Goal: Information Seeking & Learning: Learn about a topic

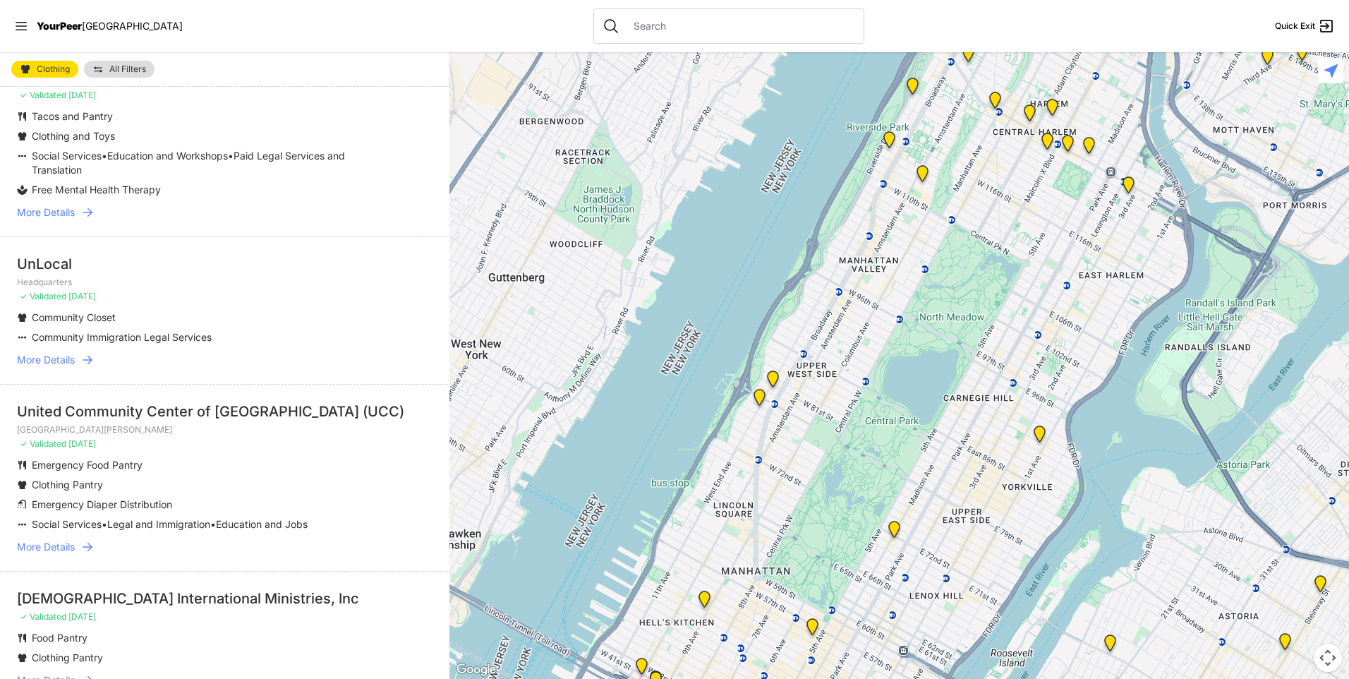
scroll to position [282, 0]
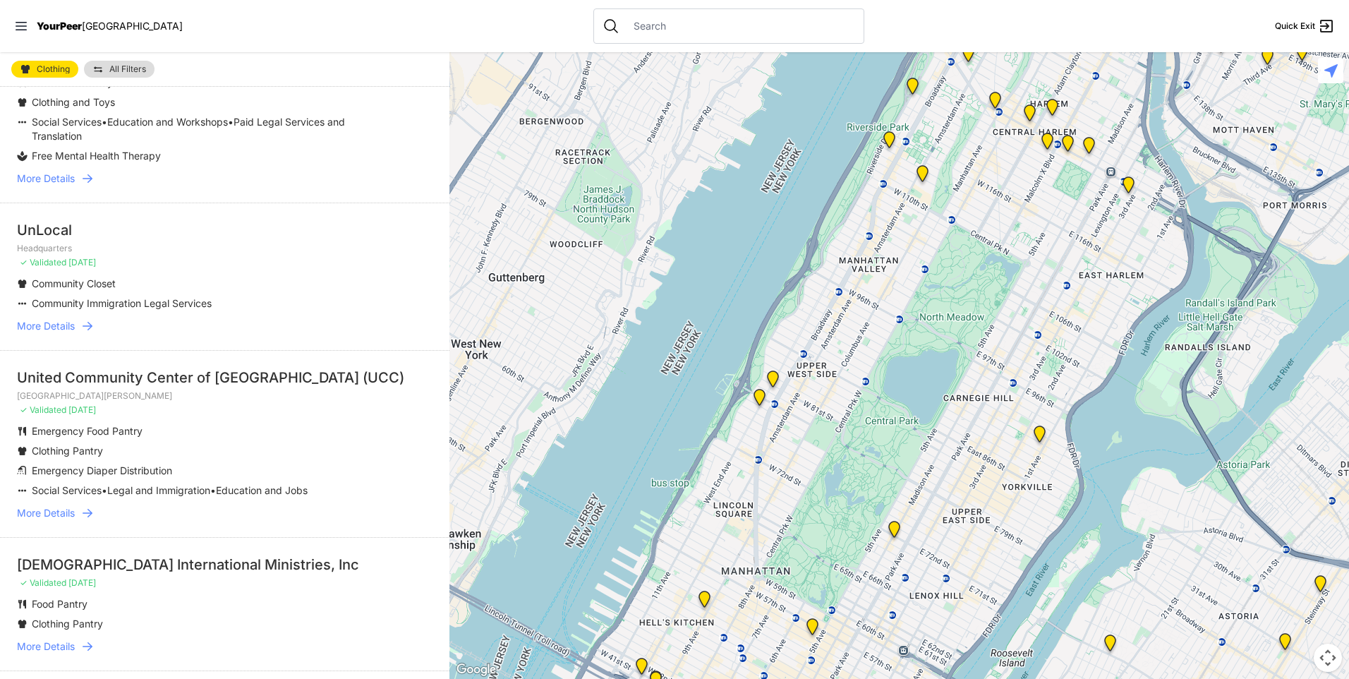
click at [56, 512] on span "More Details" at bounding box center [46, 513] width 58 height 14
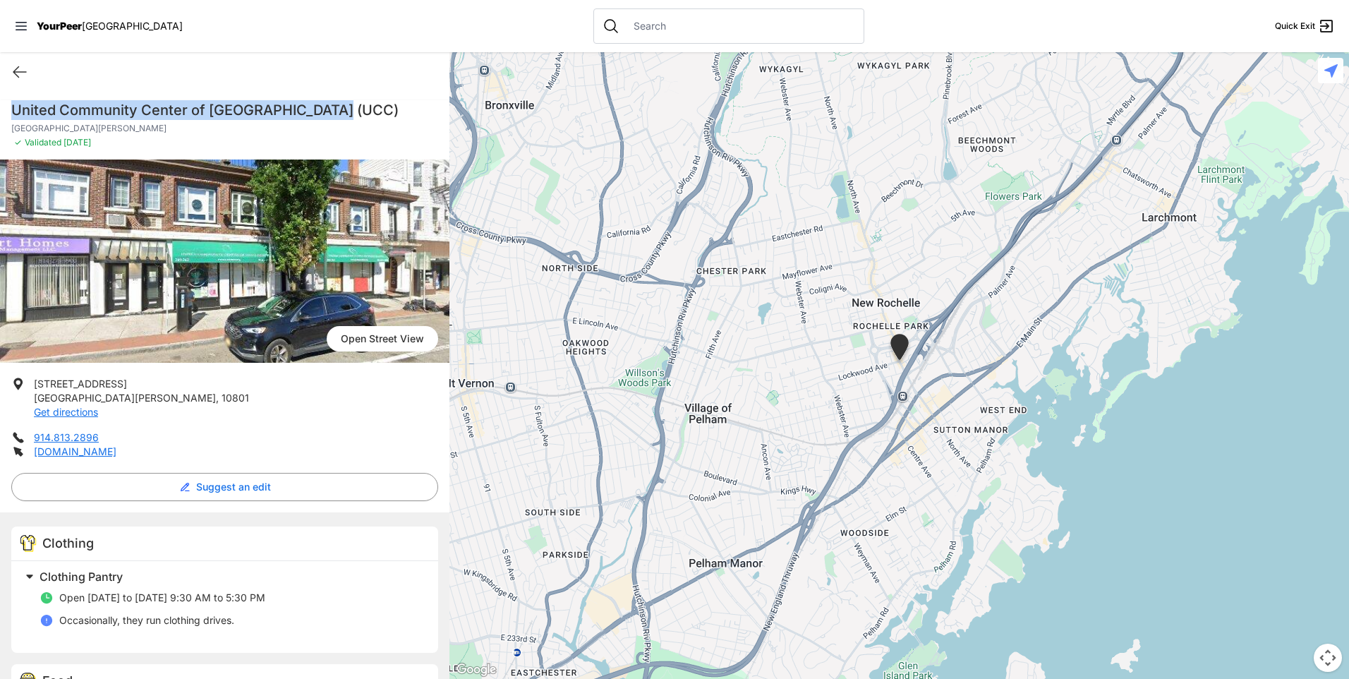
drag, startPoint x: 15, startPoint y: 108, endPoint x: 349, endPoint y: 111, distance: 334.5
click at [349, 111] on h1 "United Community Center of [GEOGRAPHIC_DATA] (UCC)" at bounding box center [224, 110] width 427 height 20
copy h1 "United Community Center of [GEOGRAPHIC_DATA] (UCC)"
select select "recentlyUpdated"
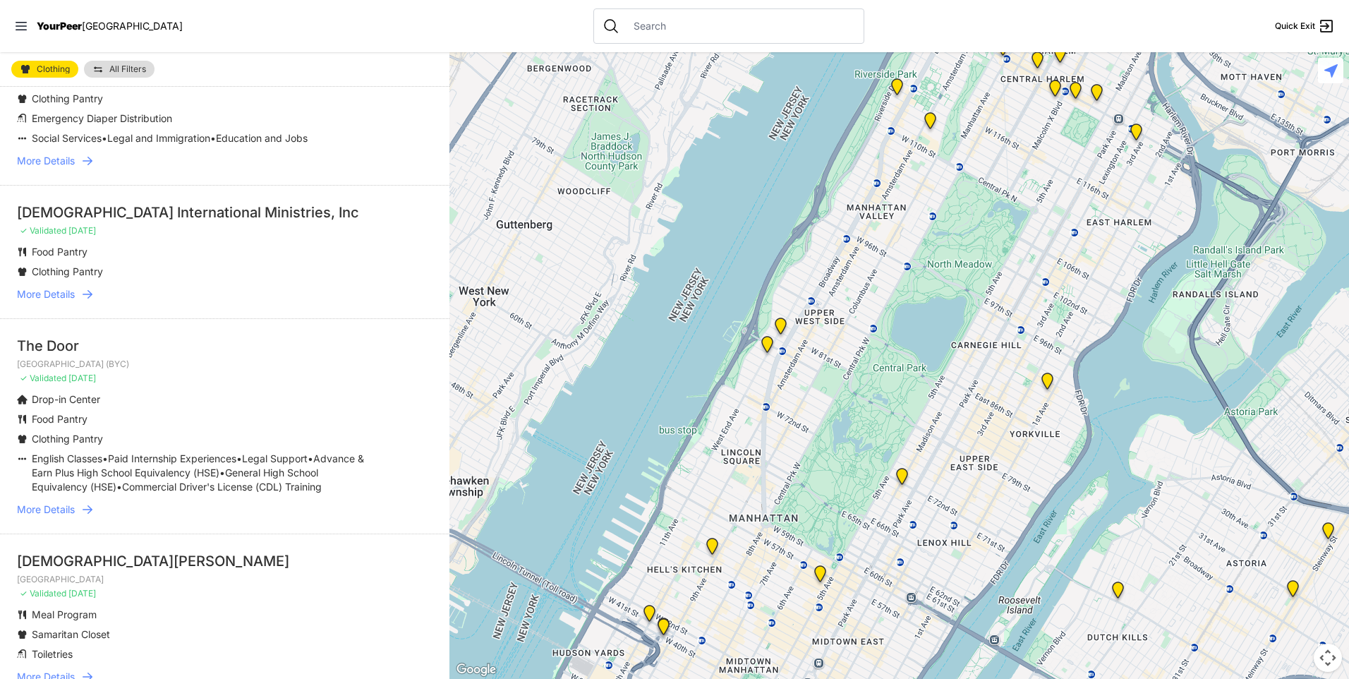
scroll to position [635, 0]
click at [61, 288] on span "More Details" at bounding box center [46, 294] width 58 height 14
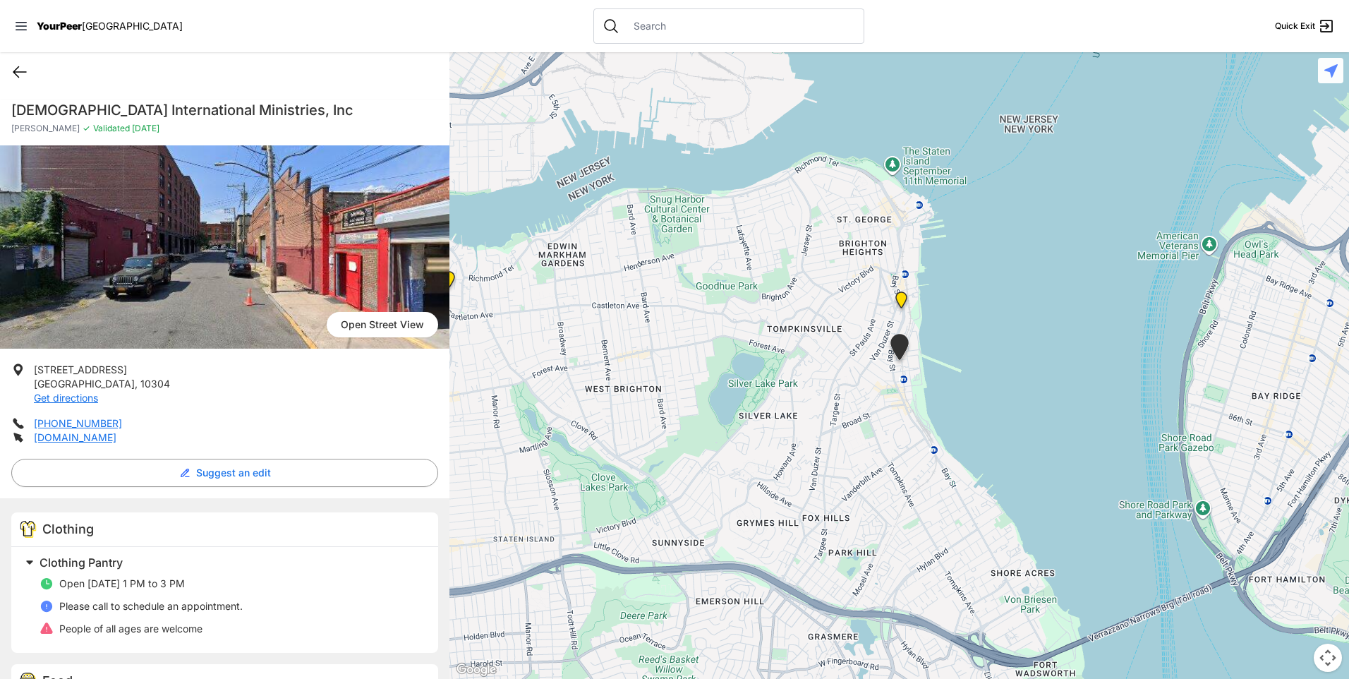
click at [20, 71] on icon at bounding box center [19, 72] width 17 height 17
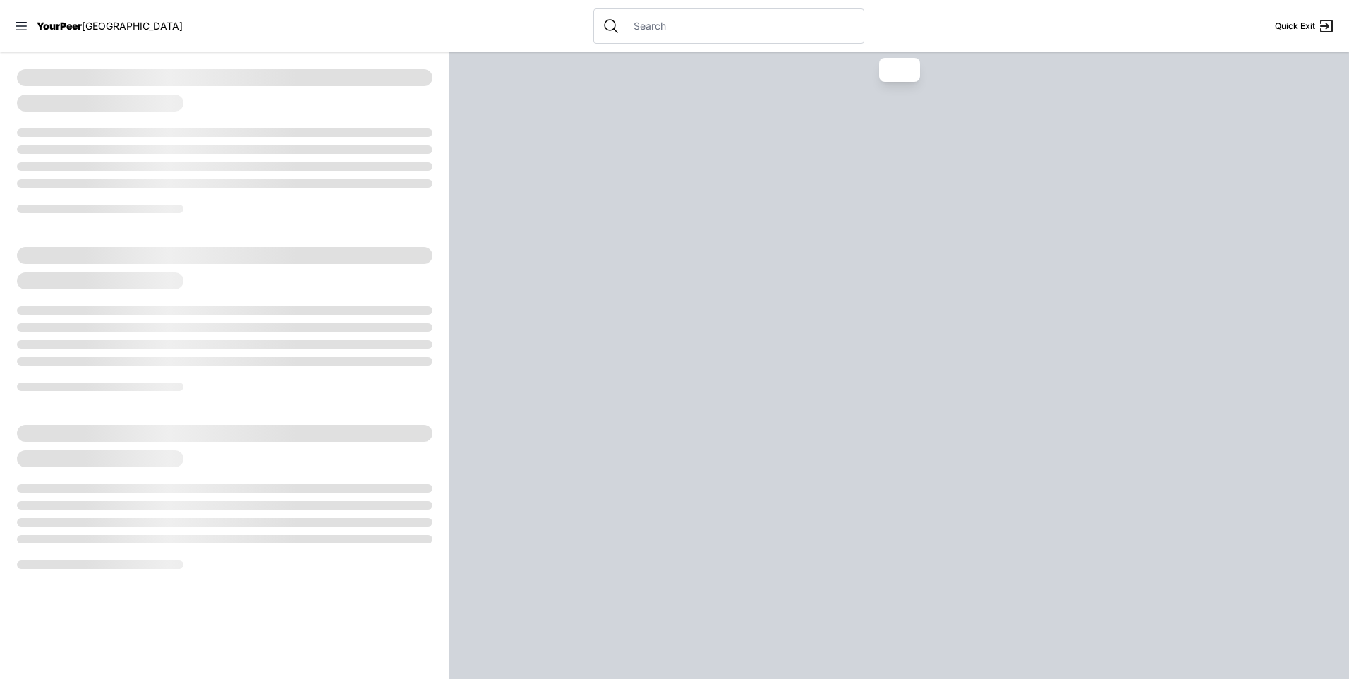
select select "recentlyUpdated"
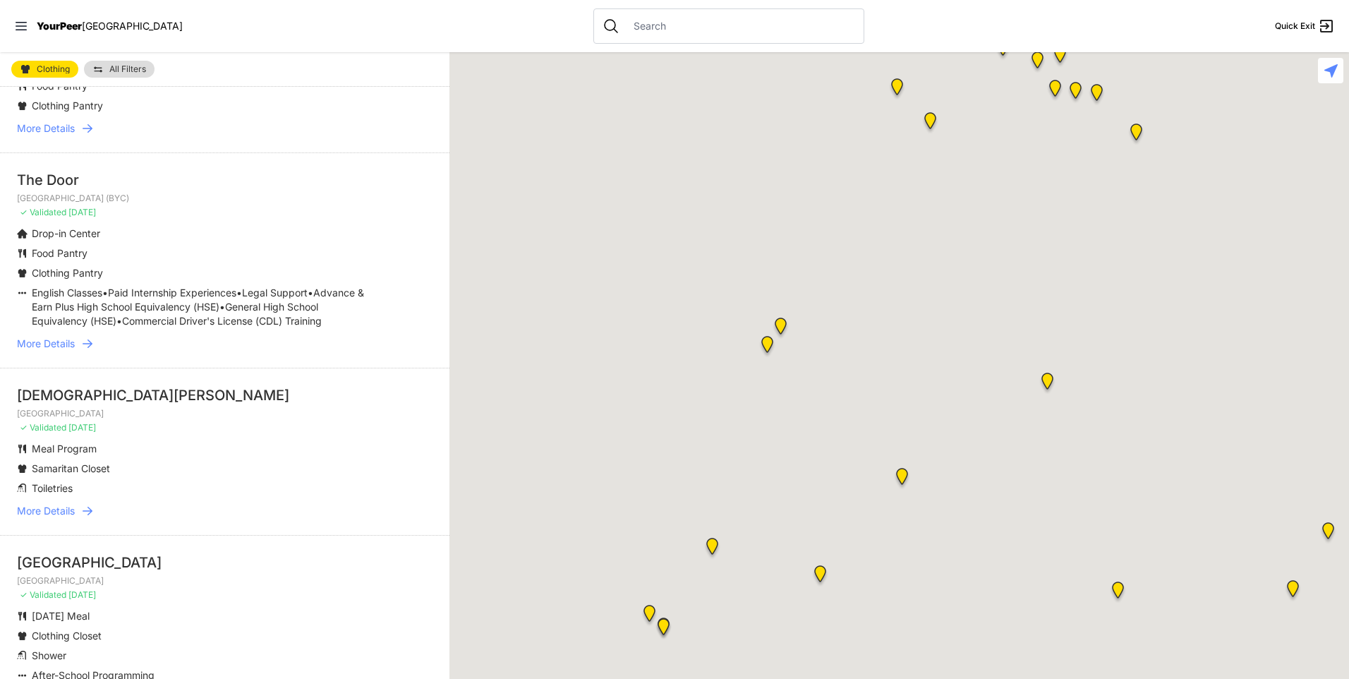
scroll to position [917, 0]
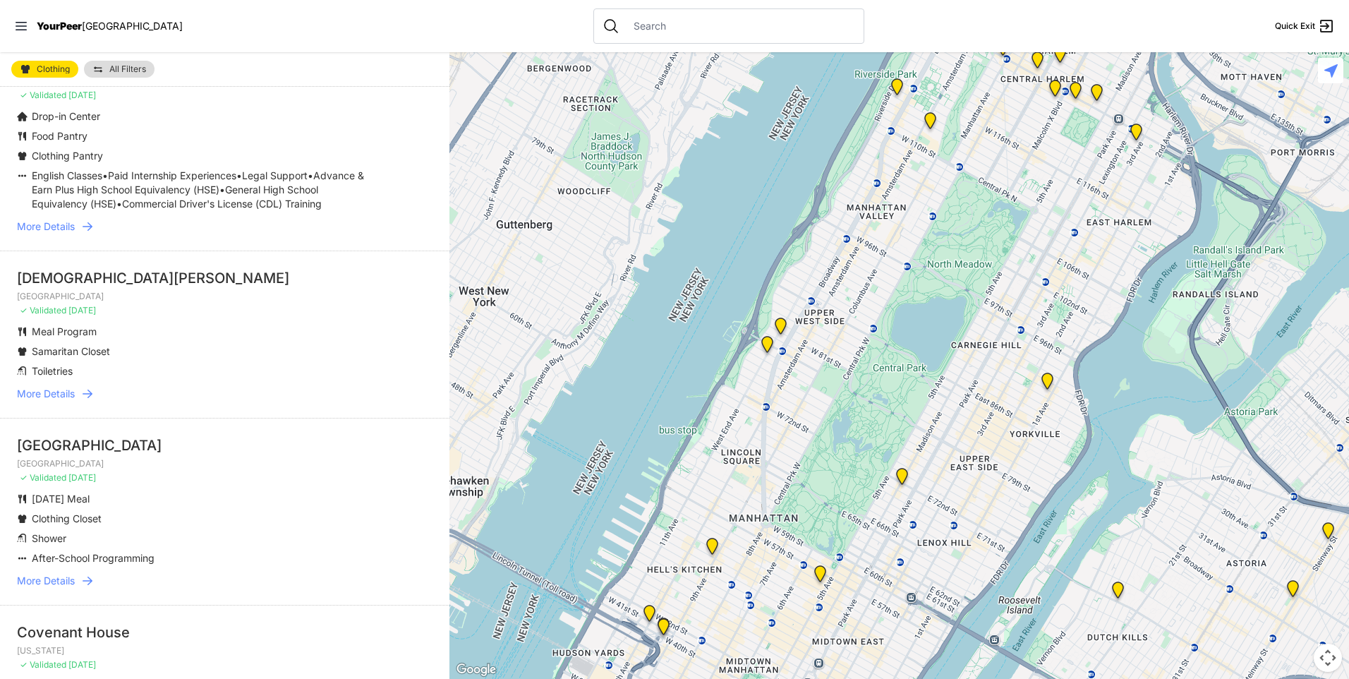
click at [68, 401] on span "More Details" at bounding box center [46, 394] width 58 height 14
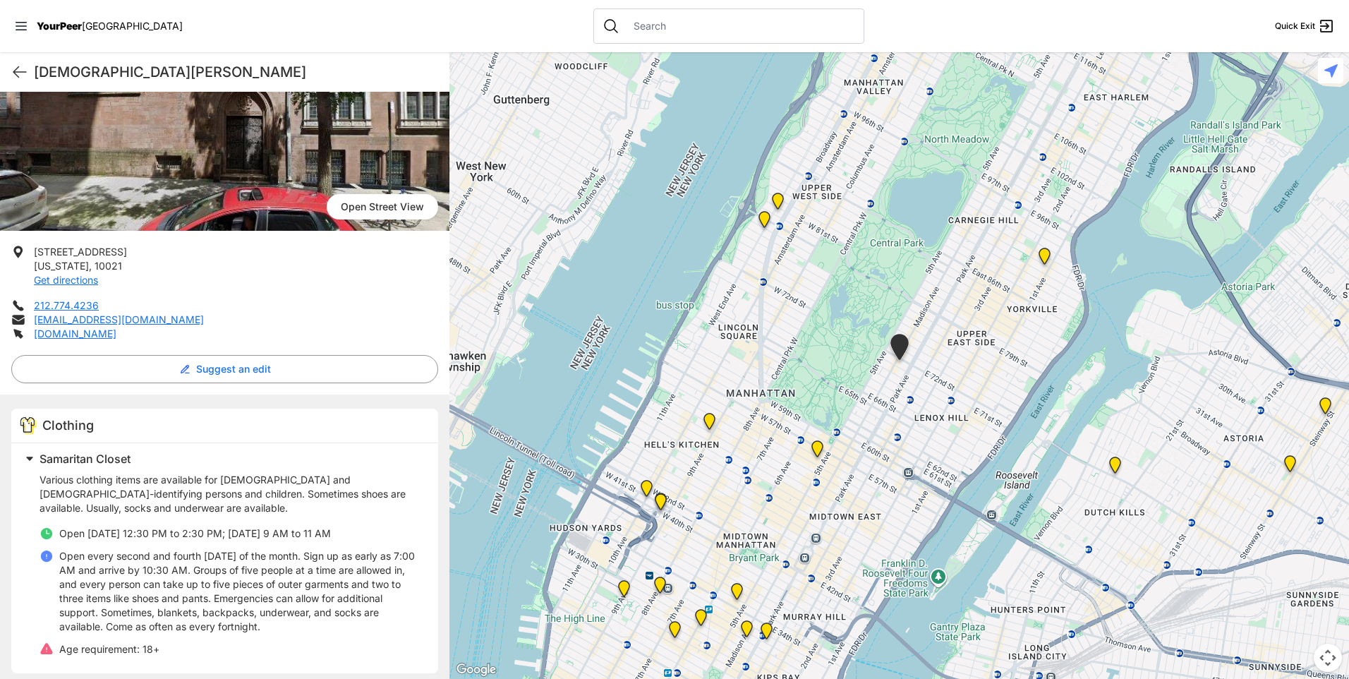
scroll to position [303, 0]
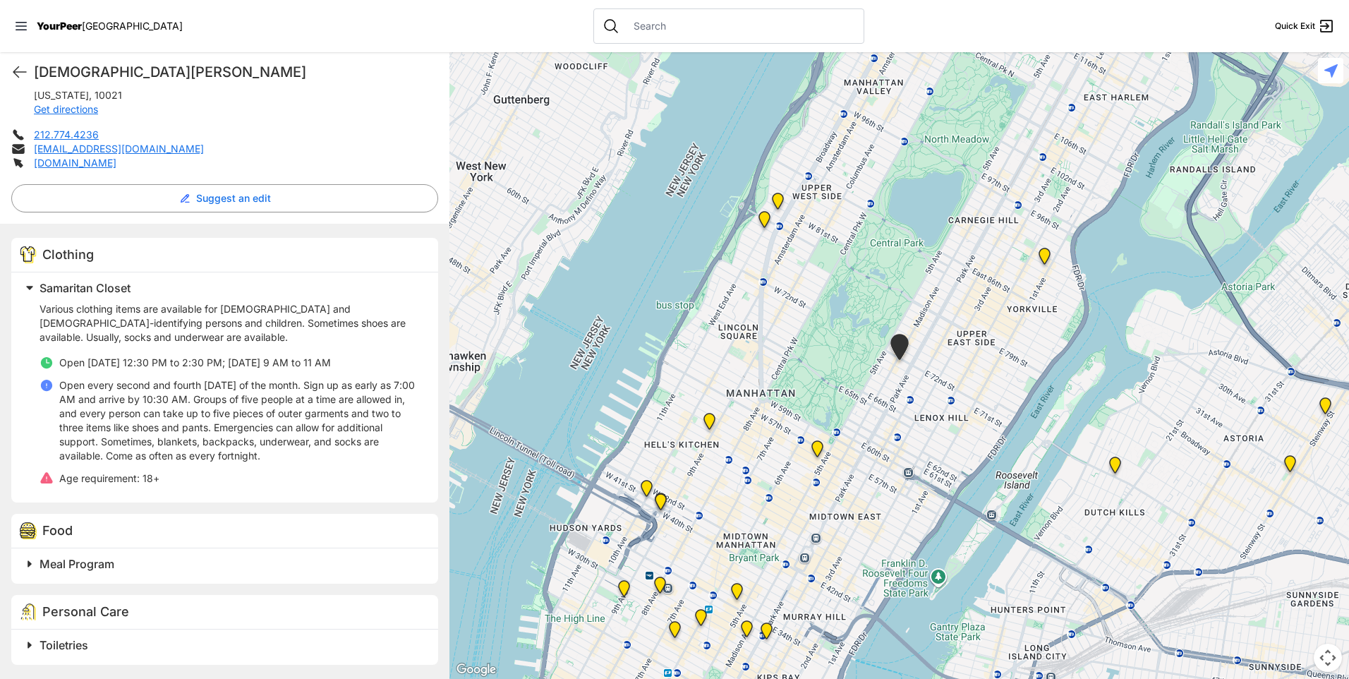
select select "recentlyUpdated"
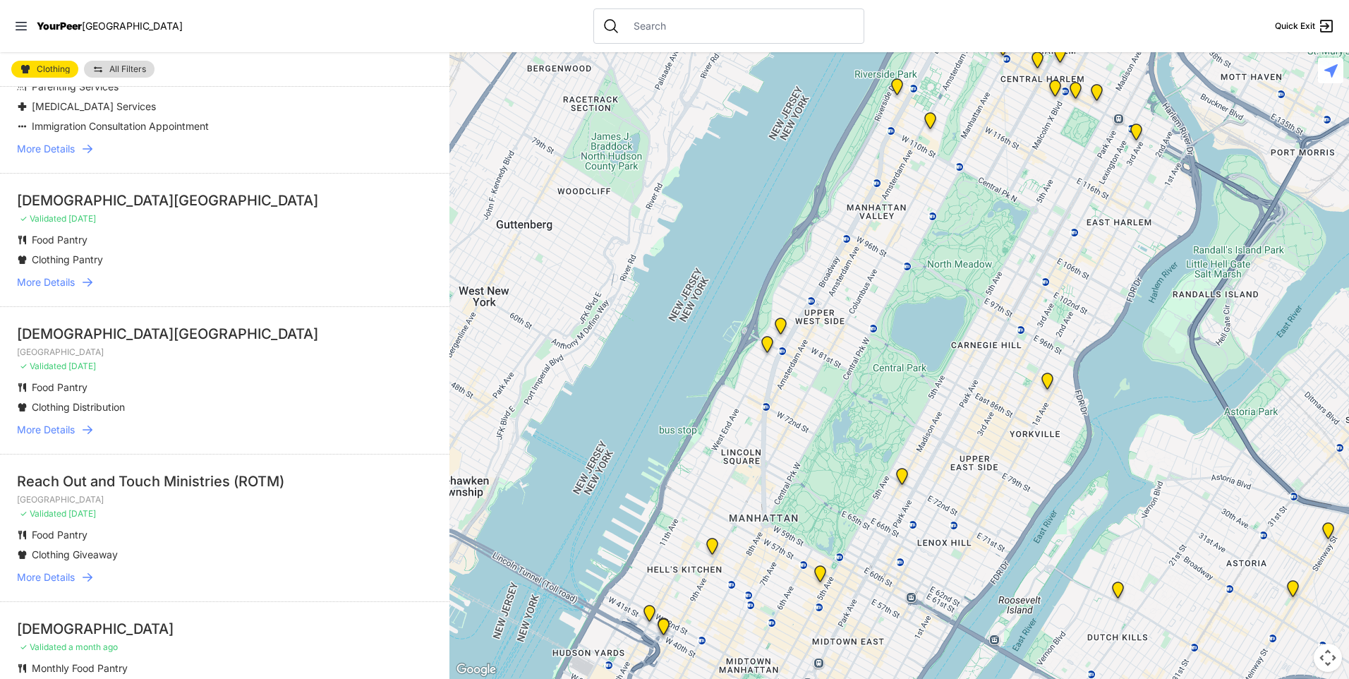
scroll to position [1764, 0]
click at [73, 435] on span "More Details" at bounding box center [46, 428] width 58 height 14
